Goal: Navigation & Orientation: Find specific page/section

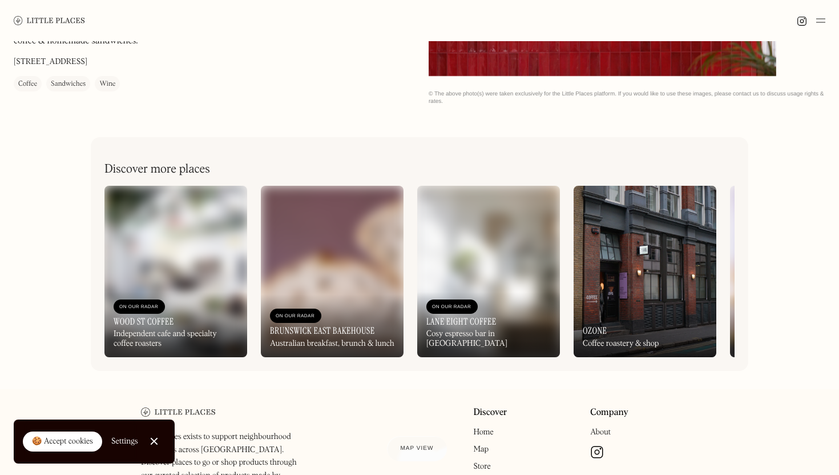
scroll to position [509, 0]
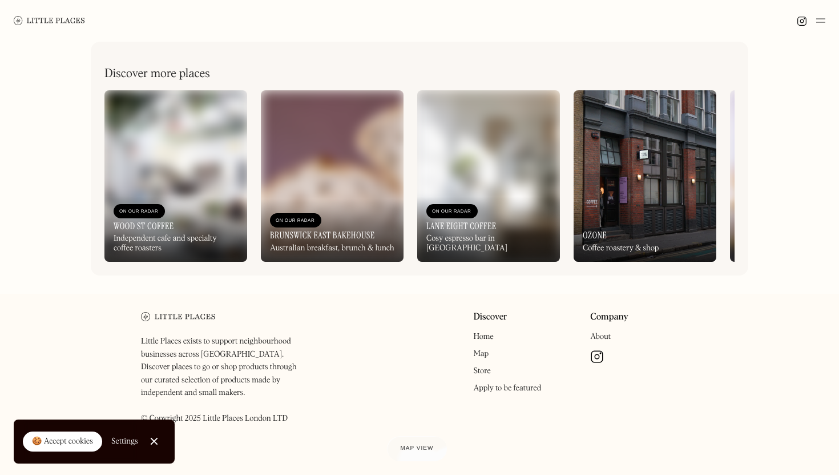
click at [644, 232] on div "On Our Radar Ozone Coffee roastery & shop" at bounding box center [645, 230] width 143 height 63
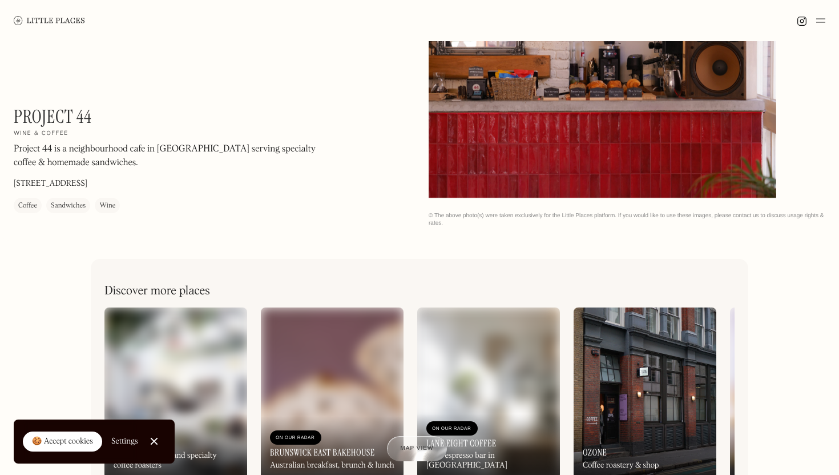
scroll to position [0, 0]
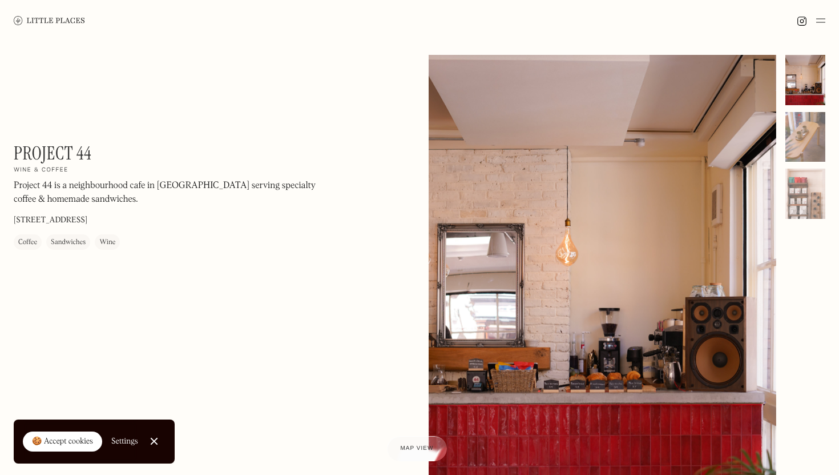
click at [39, 20] on img at bounding box center [49, 20] width 71 height 9
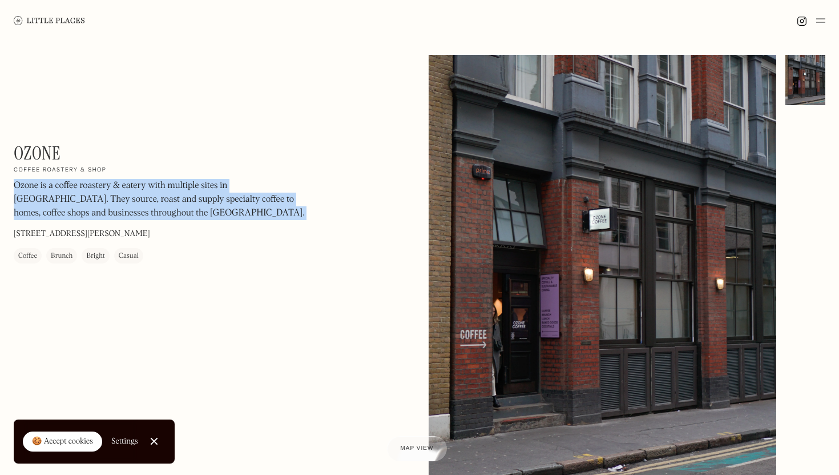
drag, startPoint x: 118, startPoint y: 170, endPoint x: 13, endPoint y: 147, distance: 107.4
click at [14, 147] on div "Ozone On Our Radar Coffee roastery & shop Ozone is a coffee roastery & eatery w…" at bounding box center [168, 202] width 308 height 121
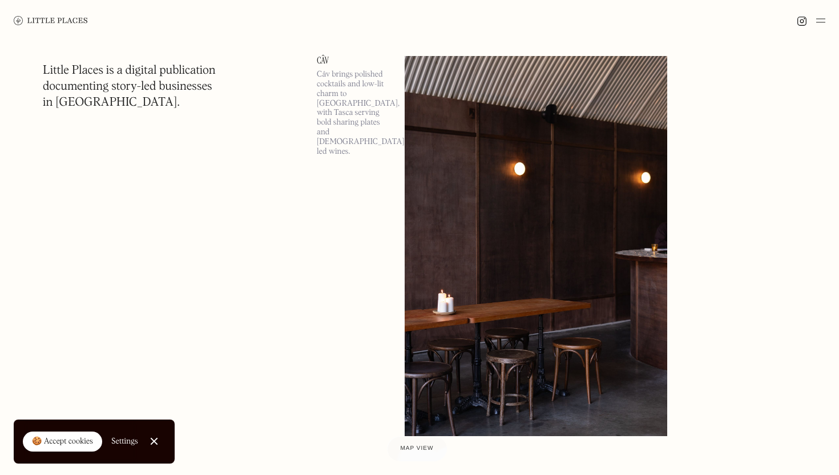
scroll to position [8601, 0]
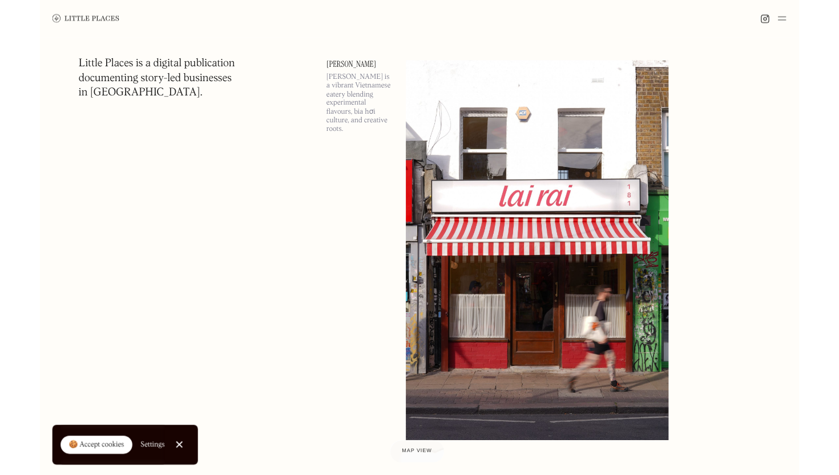
scroll to position [7214, 0]
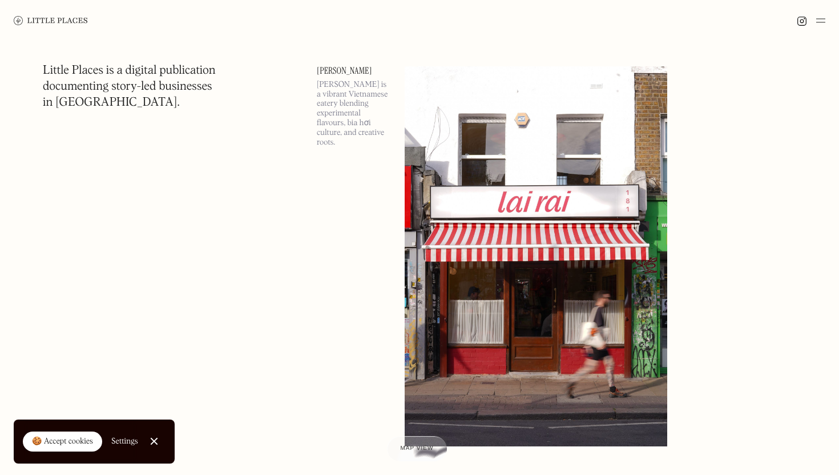
click at [537, 41] on div at bounding box center [419, 20] width 839 height 41
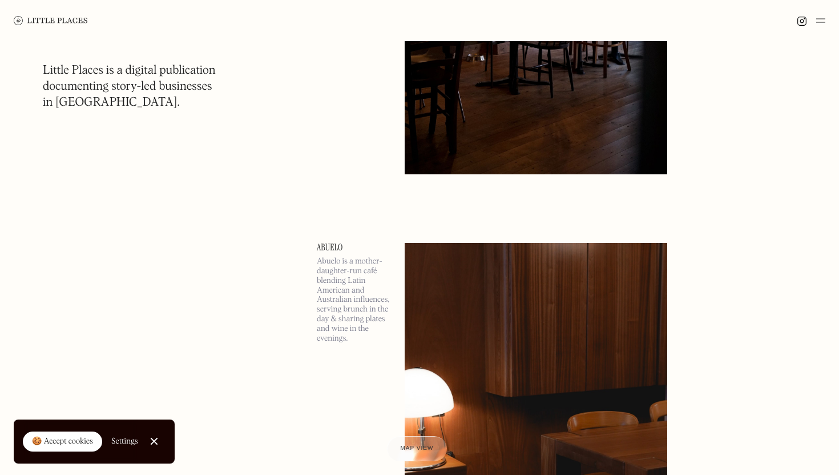
scroll to position [21523, 0]
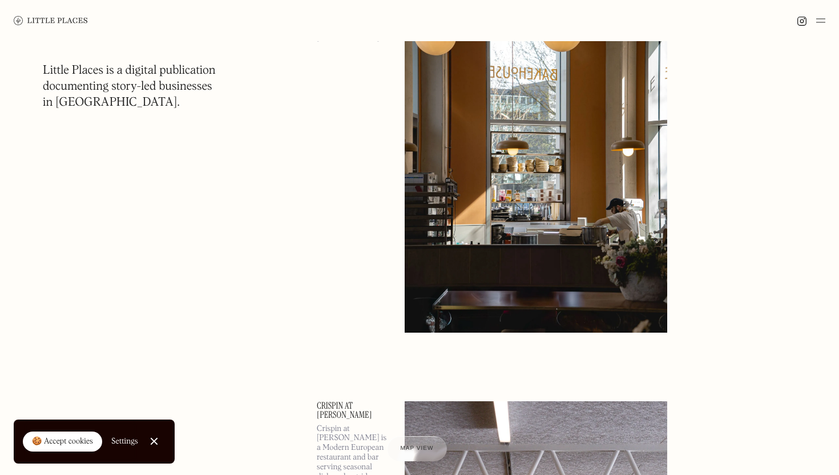
scroll to position [31530, 0]
